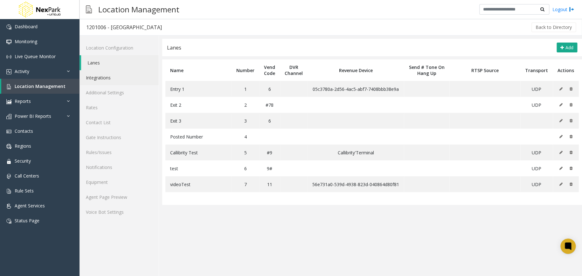
click at [131, 81] on link "Integrations" at bounding box center [118, 77] width 79 height 15
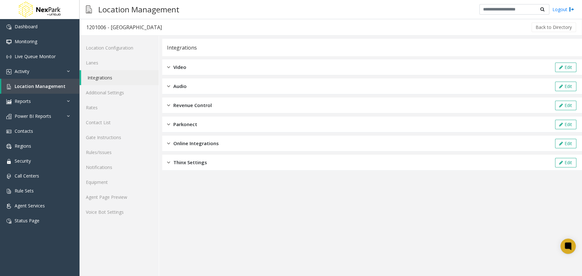
click at [247, 108] on div "Revenue Control Edit" at bounding box center [372, 106] width 420 height 16
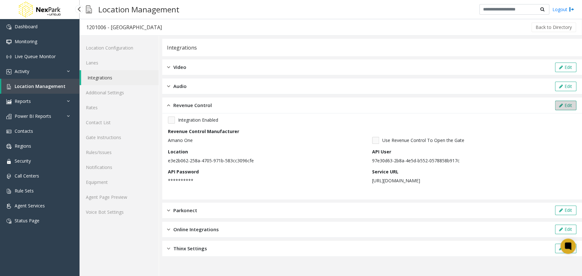
click at [567, 104] on button "Edit" at bounding box center [565, 106] width 21 height 10
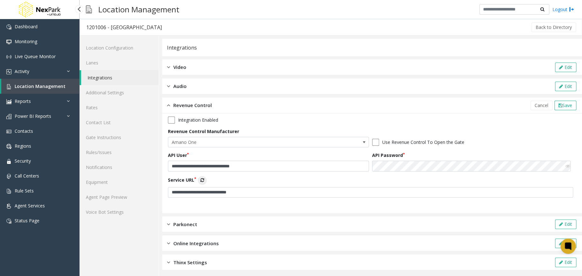
click at [203, 179] on icon at bounding box center [202, 180] width 4 height 4
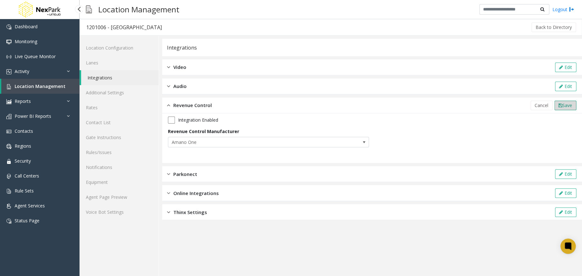
click at [562, 105] on span "Save" at bounding box center [567, 105] width 10 height 6
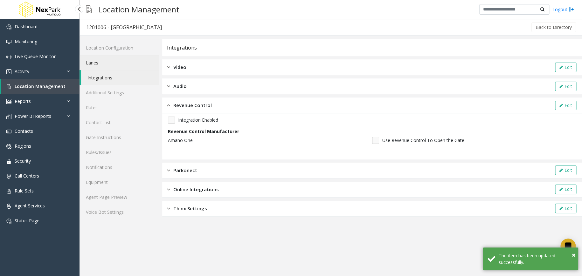
click at [138, 65] on link "Lanes" at bounding box center [118, 62] width 79 height 15
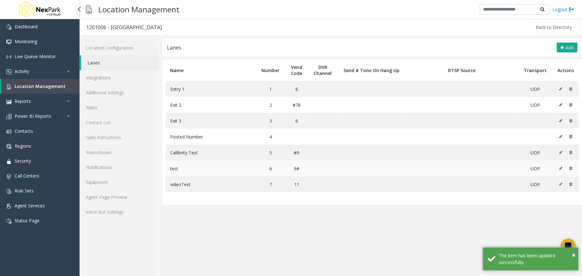
click at [560, 167] on icon at bounding box center [560, 169] width 3 height 4
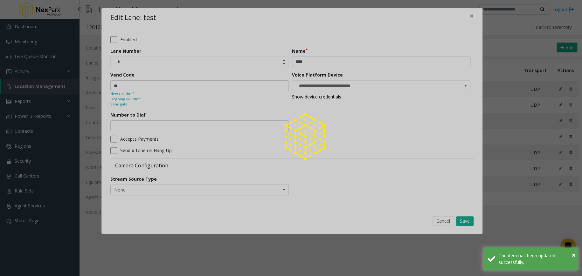
type input "**********"
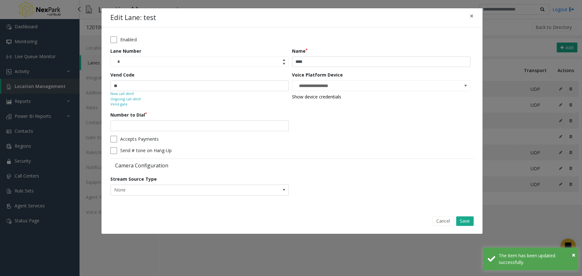
click at [364, 126] on form "**********" at bounding box center [291, 118] width 363 height 164
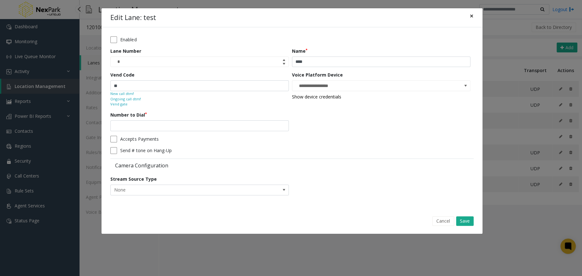
click at [470, 17] on span "×" at bounding box center [471, 15] width 4 height 9
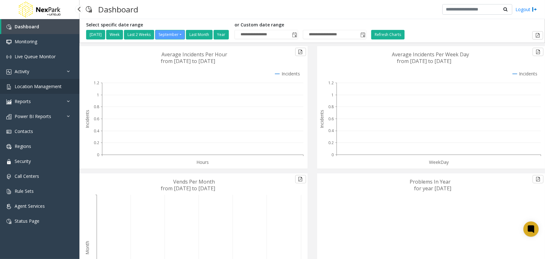
click at [59, 87] on span "Location Management" at bounding box center [38, 86] width 47 height 6
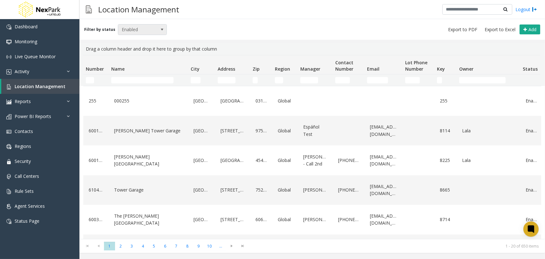
click at [151, 30] on span "Enabled" at bounding box center [137, 29] width 39 height 10
click at [230, 19] on div "Filter by status Enabled Add" at bounding box center [312, 29] width 466 height 21
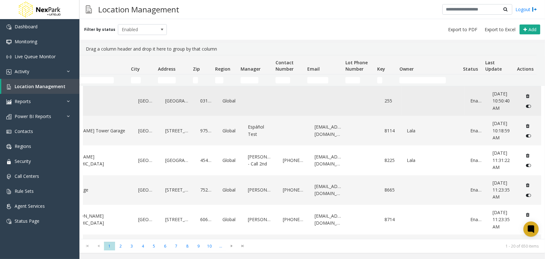
click at [236, 100] on td "Global" at bounding box center [229, 101] width 25 height 30
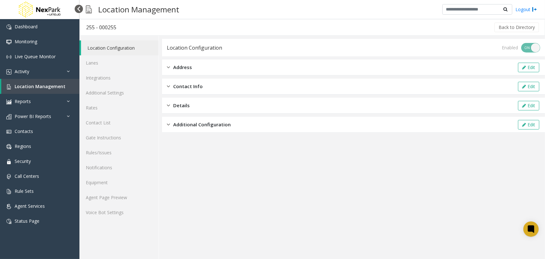
click at [77, 11] on div at bounding box center [79, 9] width 8 height 8
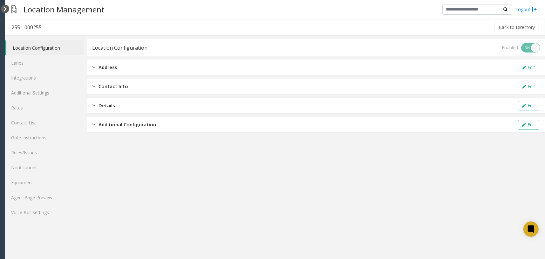
click at [6, 8] on div at bounding box center [5, 9] width 8 height 8
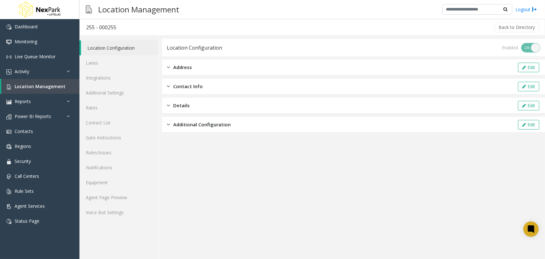
click at [237, 207] on app-location-configuration "Location Configuration Enabled ON OFF Address Edit Contact Info Edit Details Ed…" at bounding box center [353, 149] width 383 height 220
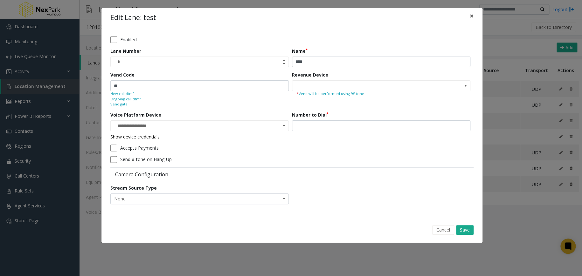
click at [469, 17] on button "×" at bounding box center [471, 16] width 13 height 16
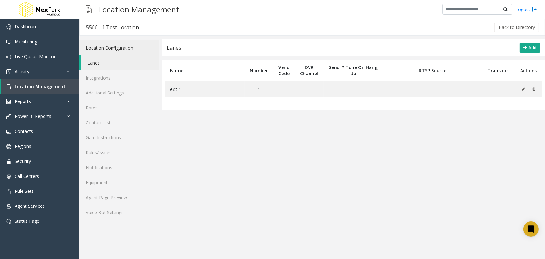
click at [122, 53] on link "Location Configuration" at bounding box center [118, 47] width 79 height 15
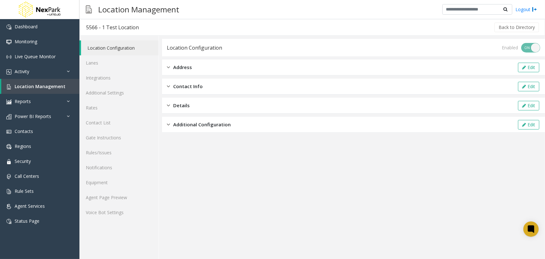
click at [216, 68] on div "Address Edit" at bounding box center [353, 67] width 383 height 16
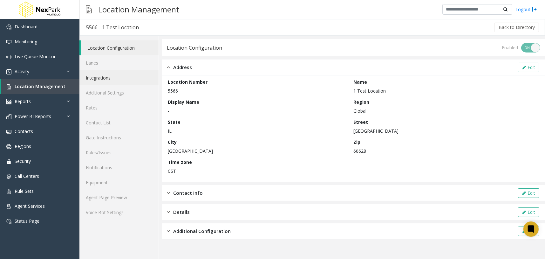
click at [130, 76] on link "Integrations" at bounding box center [118, 77] width 79 height 15
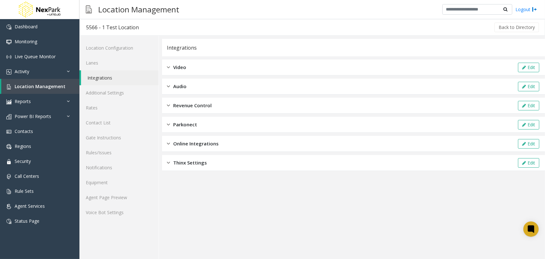
click at [210, 70] on div "Video Edit" at bounding box center [353, 67] width 383 height 16
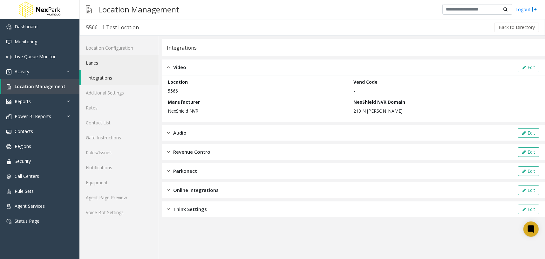
click at [123, 62] on link "Lanes" at bounding box center [118, 62] width 79 height 15
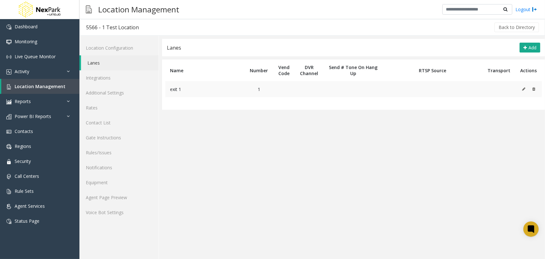
click at [524, 89] on icon at bounding box center [523, 89] width 3 height 4
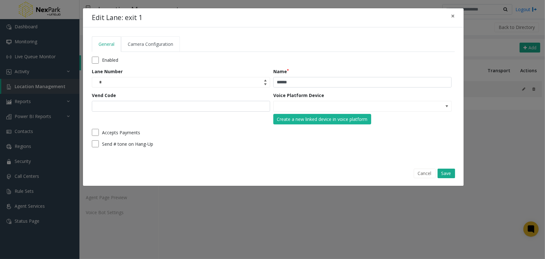
click at [179, 49] on link "Camera Configuration" at bounding box center [150, 44] width 59 height 16
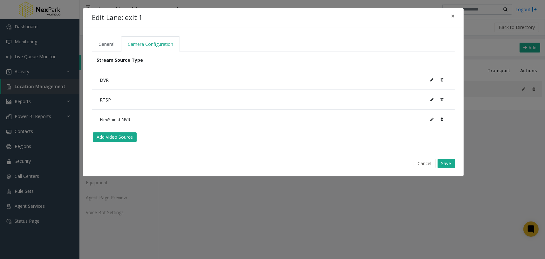
click at [433, 101] on icon at bounding box center [431, 100] width 3 height 4
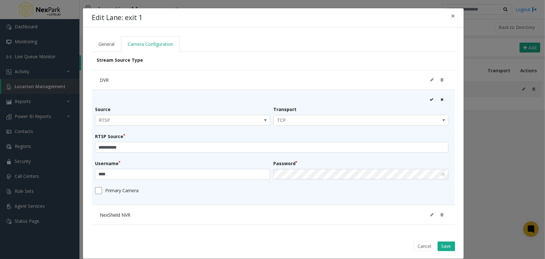
click at [441, 99] on icon at bounding box center [442, 100] width 3 height 4
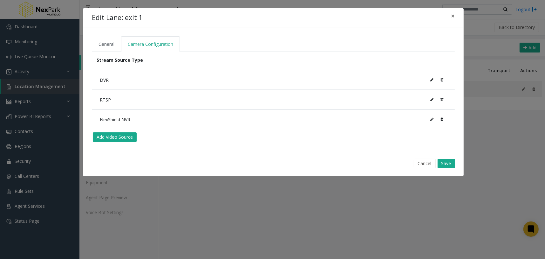
click at [430, 118] on icon at bounding box center [431, 119] width 3 height 4
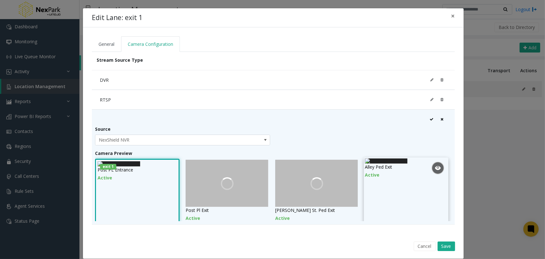
click at [405, 163] on img at bounding box center [386, 160] width 43 height 5
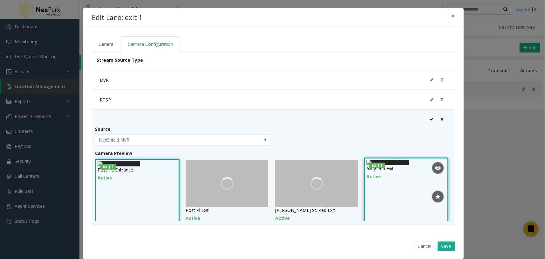
click at [400, 165] on img at bounding box center [387, 162] width 43 height 5
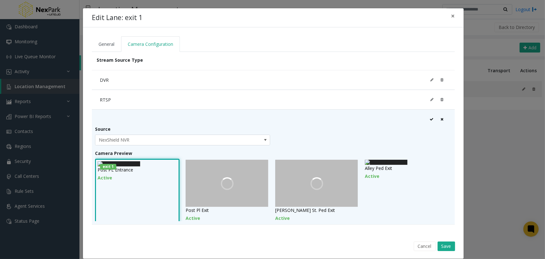
click at [441, 120] on icon at bounding box center [442, 119] width 3 height 4
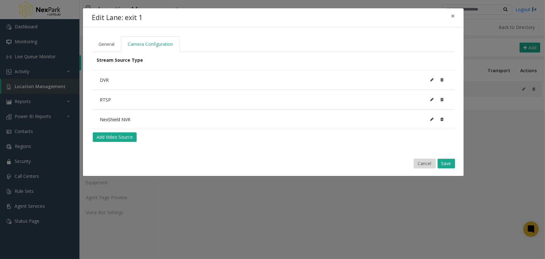
click at [422, 162] on button "Cancel" at bounding box center [425, 164] width 22 height 10
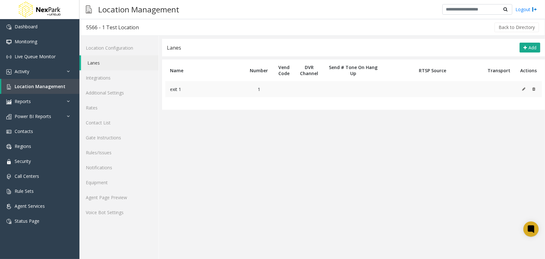
click at [523, 89] on icon at bounding box center [523, 89] width 3 height 4
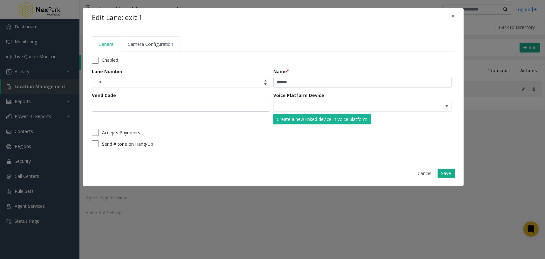
click at [146, 43] on span "Camera Configuration" at bounding box center [150, 44] width 45 height 6
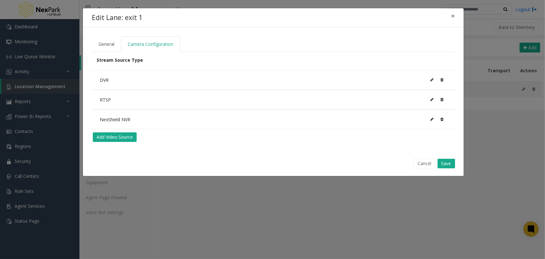
click at [432, 117] on icon at bounding box center [431, 119] width 3 height 4
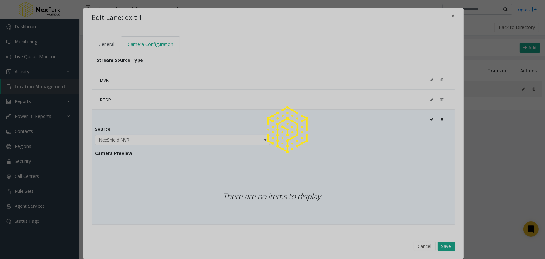
click at [450, 16] on div at bounding box center [272, 129] width 545 height 259
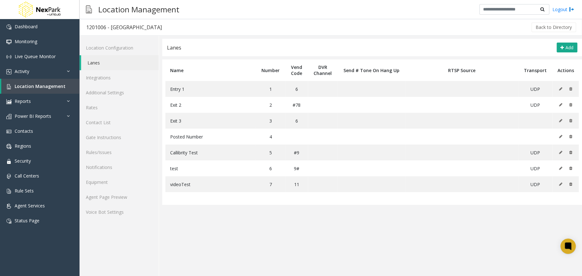
drag, startPoint x: 364, startPoint y: 22, endPoint x: 365, endPoint y: 25, distance: 3.2
click at [365, 21] on div "Back to Directory" at bounding box center [372, 27] width 408 height 16
click at [323, 218] on app-lanes "Lanes Add Name Number Vend Code DVR Channel Send # Tone On Hang Up RTSP Source …" at bounding box center [372, 157] width 420 height 237
click at [560, 169] on icon at bounding box center [560, 169] width 3 height 4
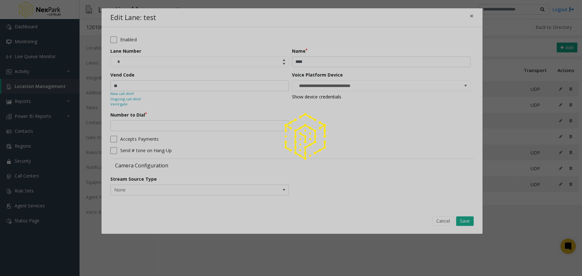
type input "**********"
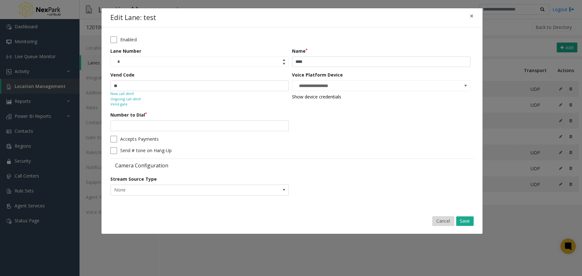
click at [443, 222] on button "Cancel" at bounding box center [443, 221] width 22 height 10
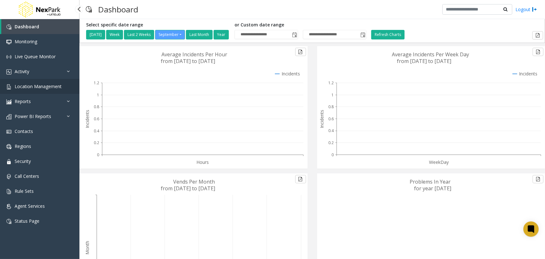
click at [62, 79] on link "Location Management" at bounding box center [39, 86] width 79 height 15
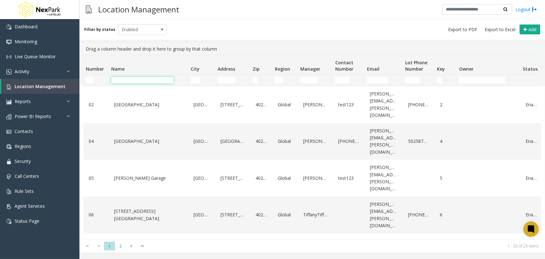
click at [133, 80] on input "Name Filter" at bounding box center [142, 80] width 62 height 6
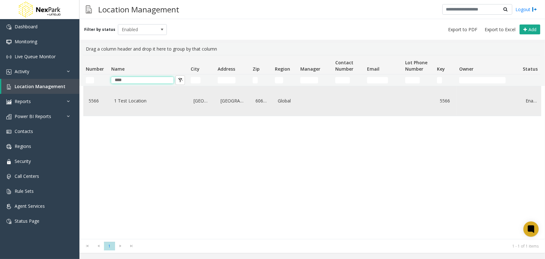
type input "****"
click at [125, 104] on link "1 Test Location" at bounding box center [149, 101] width 72 height 10
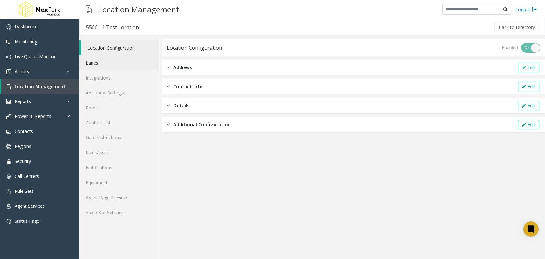
click at [135, 64] on link "Lanes" at bounding box center [118, 62] width 79 height 15
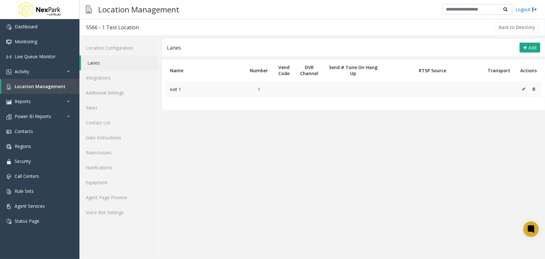
click at [523, 89] on icon at bounding box center [523, 89] width 3 height 4
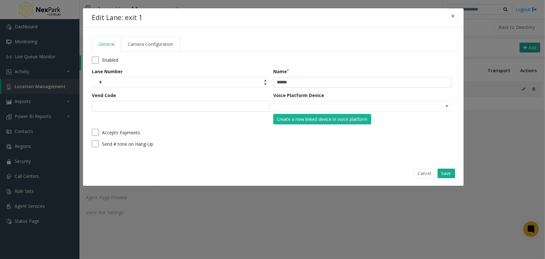
click at [154, 40] on link "Camera Configuration" at bounding box center [150, 44] width 59 height 16
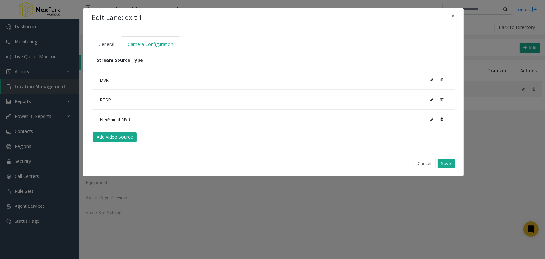
click at [430, 80] on icon at bounding box center [431, 80] width 3 height 4
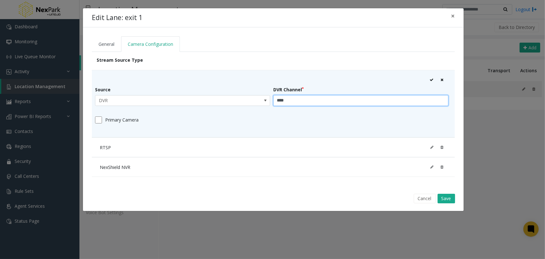
click at [323, 99] on input "****" at bounding box center [360, 100] width 175 height 11
type input "*****"
click at [430, 81] on icon at bounding box center [432, 80] width 4 height 4
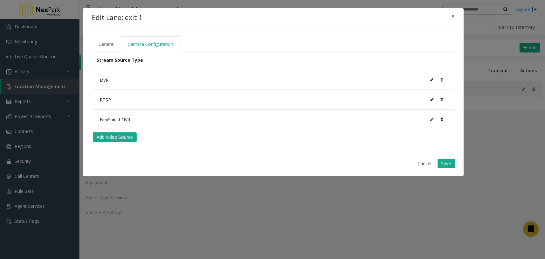
click at [431, 79] on icon at bounding box center [431, 80] width 3 height 4
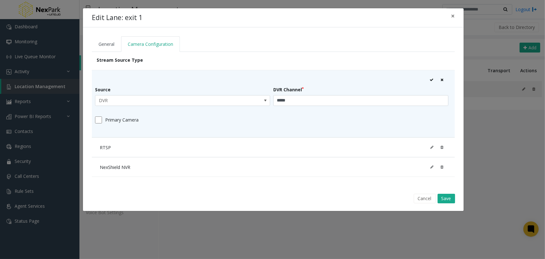
click at [430, 80] on icon at bounding box center [432, 80] width 4 height 4
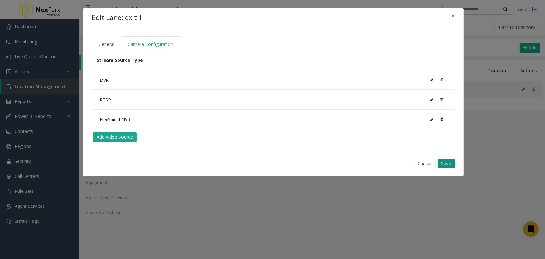
click at [452, 163] on button "Save" at bounding box center [446, 164] width 17 height 10
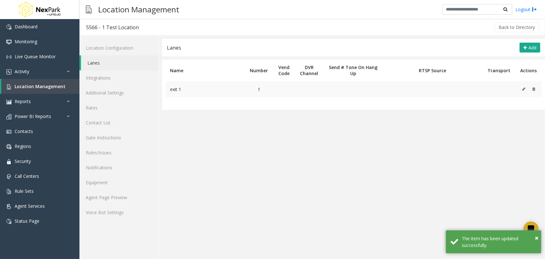
click at [523, 90] on icon at bounding box center [523, 89] width 3 height 4
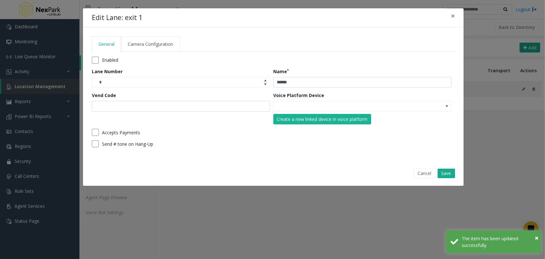
drag, startPoint x: 184, startPoint y: 43, endPoint x: 174, endPoint y: 43, distance: 10.2
click at [183, 43] on ul "General Camera Configuration" at bounding box center [273, 44] width 363 height 16
click at [165, 43] on span "Camera Configuration" at bounding box center [150, 44] width 45 height 6
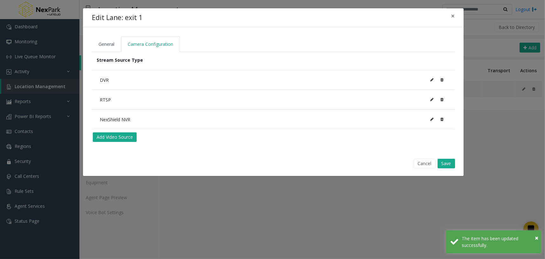
click at [432, 82] on button at bounding box center [432, 80] width 10 height 10
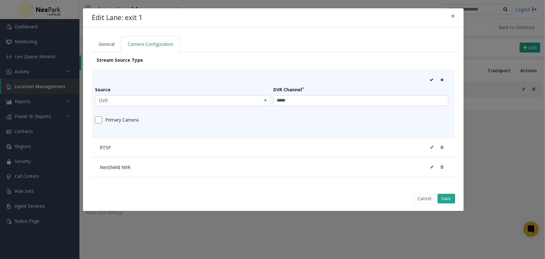
click at [440, 80] on button at bounding box center [442, 80] width 10 height 10
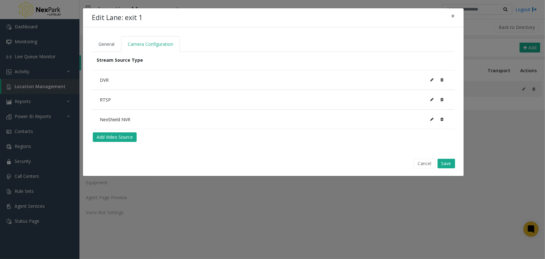
click at [414, 101] on div "RTSP" at bounding box center [273, 99] width 357 height 13
click at [431, 118] on icon at bounding box center [431, 119] width 3 height 4
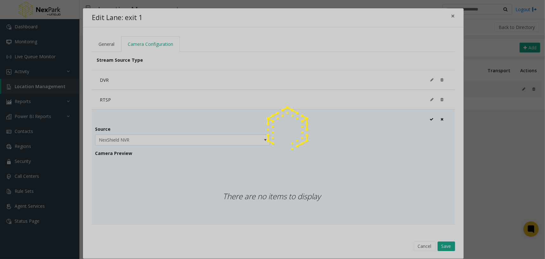
click at [475, 56] on div at bounding box center [272, 129] width 545 height 259
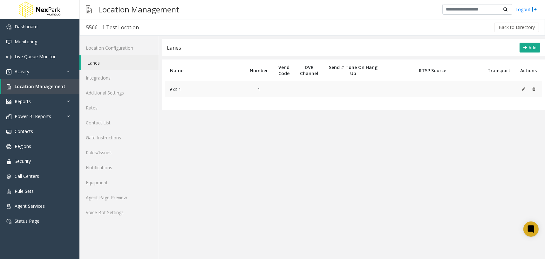
click at [524, 87] on icon at bounding box center [523, 89] width 3 height 4
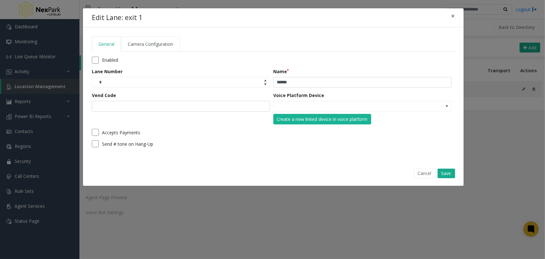
drag, startPoint x: 159, startPoint y: 50, endPoint x: 162, endPoint y: 46, distance: 4.5
click at [159, 49] on link "Camera Configuration" at bounding box center [150, 44] width 59 height 16
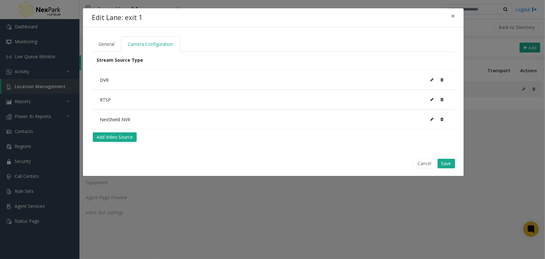
click at [432, 117] on icon at bounding box center [431, 119] width 3 height 4
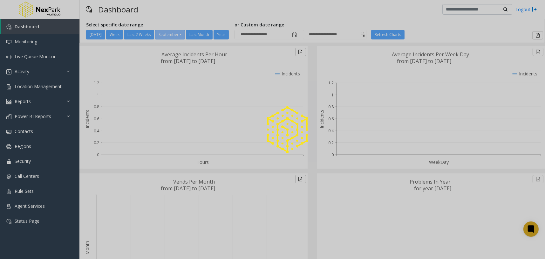
click at [57, 88] on div at bounding box center [272, 129] width 545 height 259
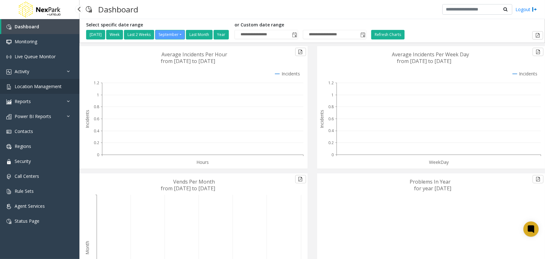
click at [57, 88] on span "Location Management" at bounding box center [38, 86] width 47 height 6
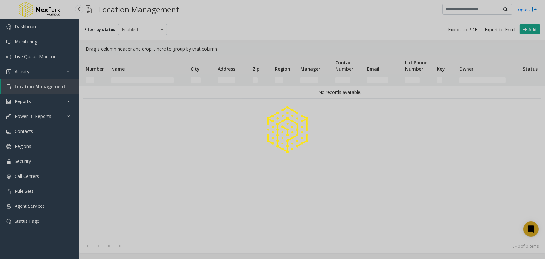
click at [46, 85] on div at bounding box center [272, 129] width 545 height 259
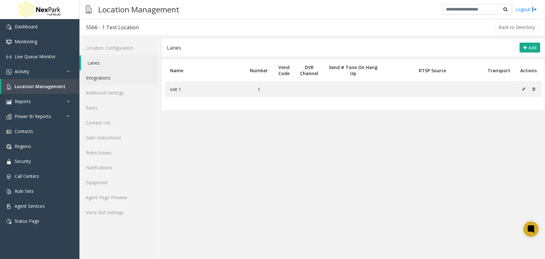
click at [140, 82] on link "Integrations" at bounding box center [118, 77] width 79 height 15
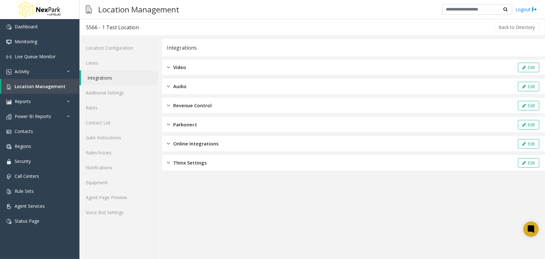
click at [220, 65] on div "Video Edit" at bounding box center [353, 67] width 383 height 16
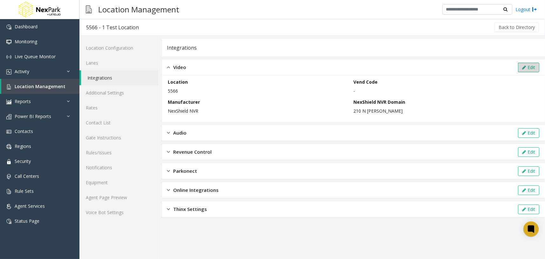
click at [523, 66] on icon at bounding box center [524, 67] width 4 height 4
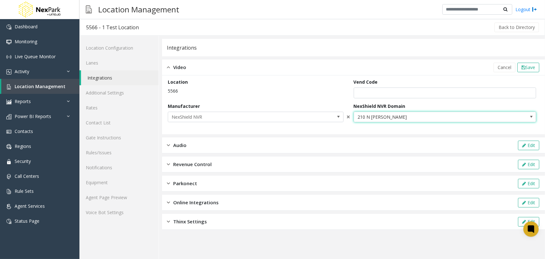
click at [425, 117] on span "210 N Wells" at bounding box center [427, 117] width 146 height 10
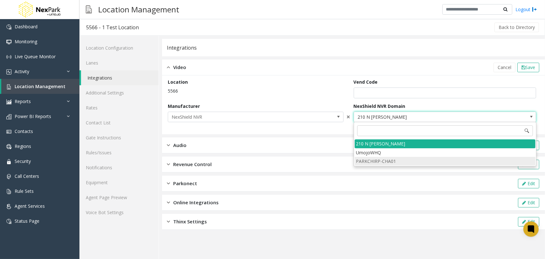
click at [387, 162] on li "PARKCHIRP-CHA01" at bounding box center [445, 161] width 181 height 9
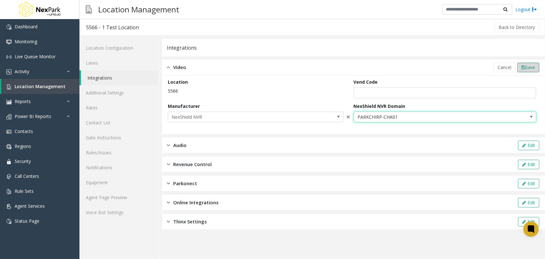
click at [524, 67] on icon at bounding box center [524, 67] width 4 height 4
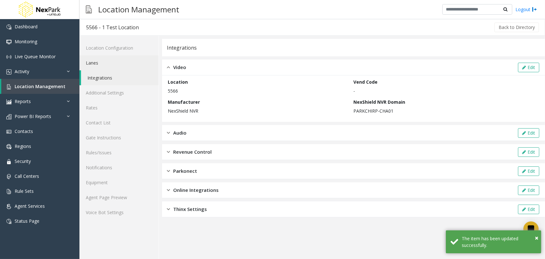
click at [126, 64] on link "Lanes" at bounding box center [118, 62] width 79 height 15
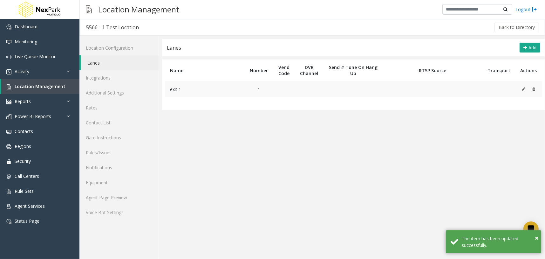
click at [525, 91] on button at bounding box center [525, 89] width 7 height 10
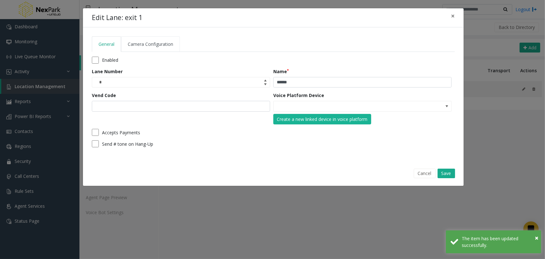
click at [170, 41] on span "Camera Configuration" at bounding box center [150, 44] width 45 height 6
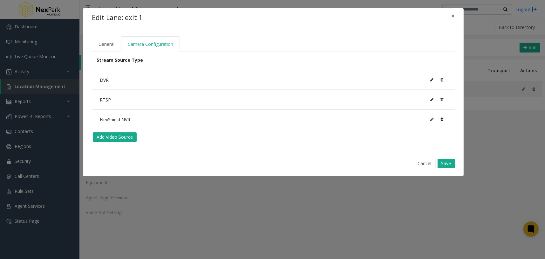
click at [432, 117] on icon at bounding box center [431, 119] width 3 height 4
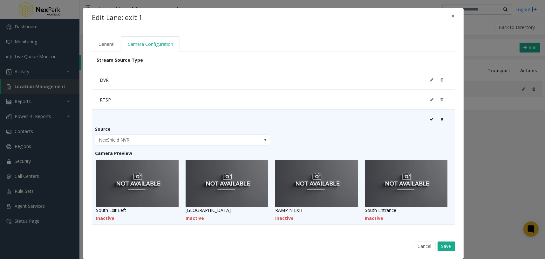
click at [441, 119] on icon at bounding box center [442, 119] width 3 height 4
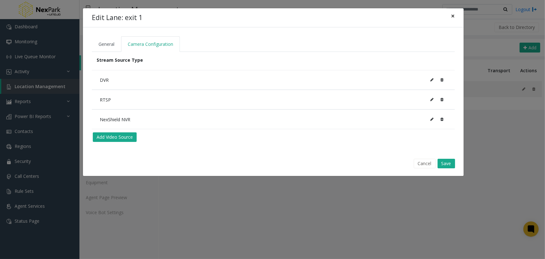
click at [455, 18] on button "×" at bounding box center [453, 16] width 13 height 16
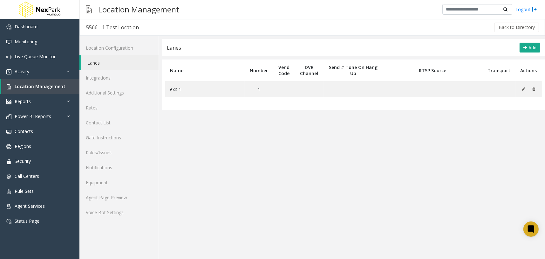
click at [131, 60] on link "Lanes" at bounding box center [120, 62] width 78 height 15
click at [132, 76] on link "Integrations" at bounding box center [118, 77] width 79 height 15
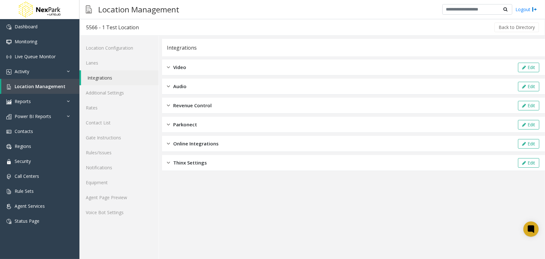
click at [202, 70] on div "Video Edit" at bounding box center [353, 67] width 383 height 16
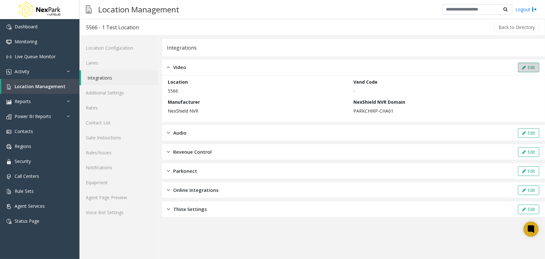
click at [524, 66] on icon at bounding box center [524, 67] width 4 height 4
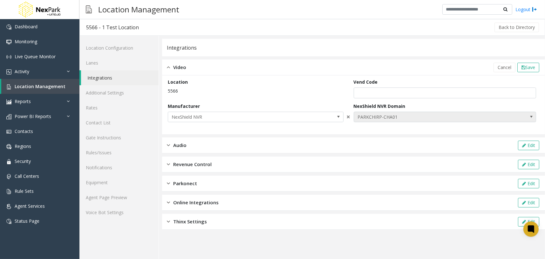
click at [374, 117] on span "PARKCHIRP-CHA01" at bounding box center [427, 117] width 146 height 10
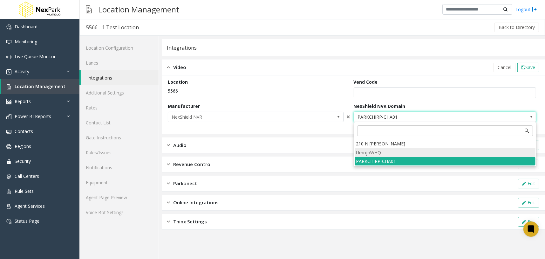
click at [377, 151] on li "UmojoWHQ" at bounding box center [445, 152] width 181 height 9
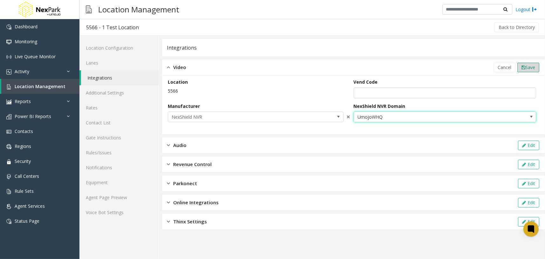
click at [535, 67] on span "Save" at bounding box center [530, 67] width 10 height 6
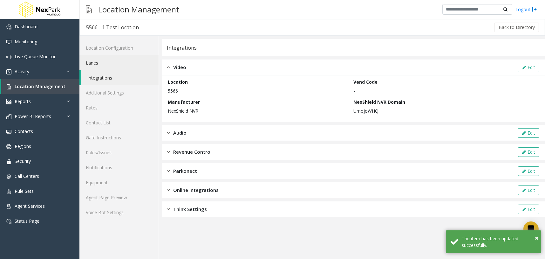
click at [124, 63] on link "Lanes" at bounding box center [118, 62] width 79 height 15
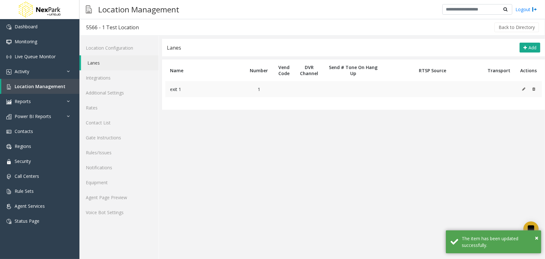
click at [523, 87] on icon at bounding box center [523, 89] width 3 height 4
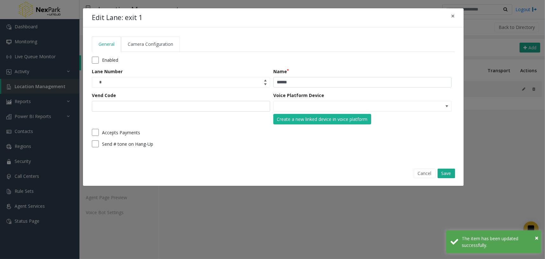
click at [171, 51] on link "Camera Configuration" at bounding box center [150, 44] width 59 height 16
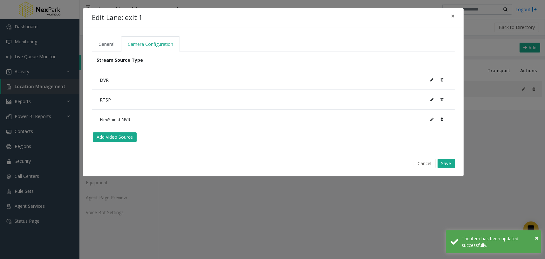
click at [433, 119] on icon at bounding box center [431, 119] width 3 height 4
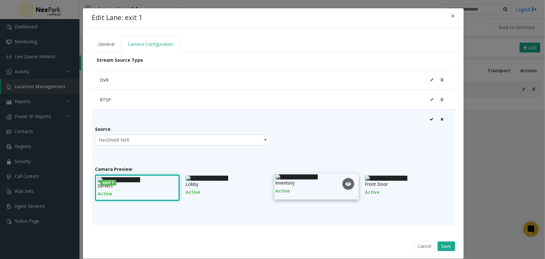
scroll to position [2, 0]
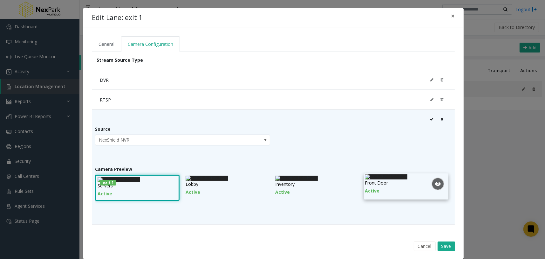
click at [392, 179] on img at bounding box center [386, 176] width 43 height 5
click at [392, 181] on img at bounding box center [387, 178] width 43 height 5
click at [393, 179] on img at bounding box center [386, 176] width 43 height 5
click at [394, 181] on img at bounding box center [387, 178] width 43 height 5
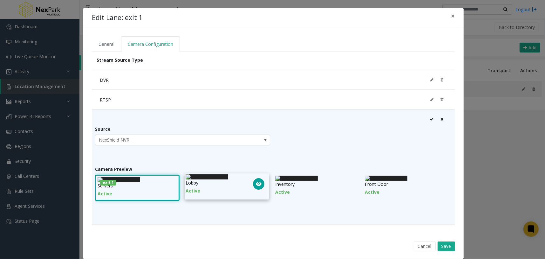
click at [254, 177] on button at bounding box center [258, 183] width 13 height 13
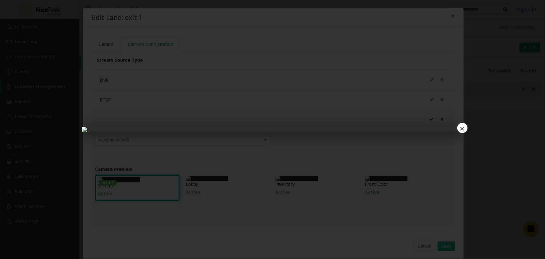
click at [501, 82] on div "×" at bounding box center [272, 129] width 545 height 259
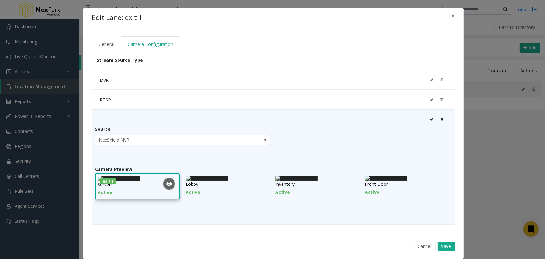
click at [137, 177] on img at bounding box center [119, 178] width 43 height 5
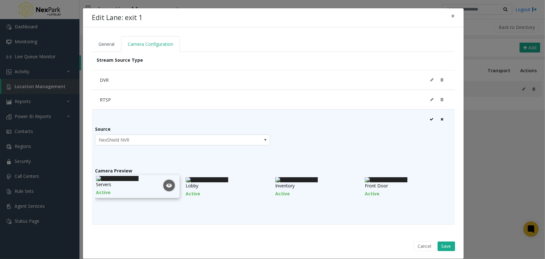
click at [139, 179] on img at bounding box center [117, 178] width 43 height 5
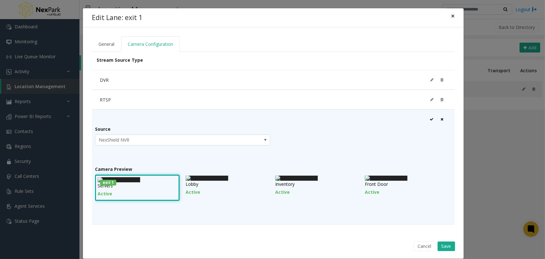
click at [451, 16] on span "×" at bounding box center [453, 15] width 4 height 9
